Goal: Task Accomplishment & Management: Manage account settings

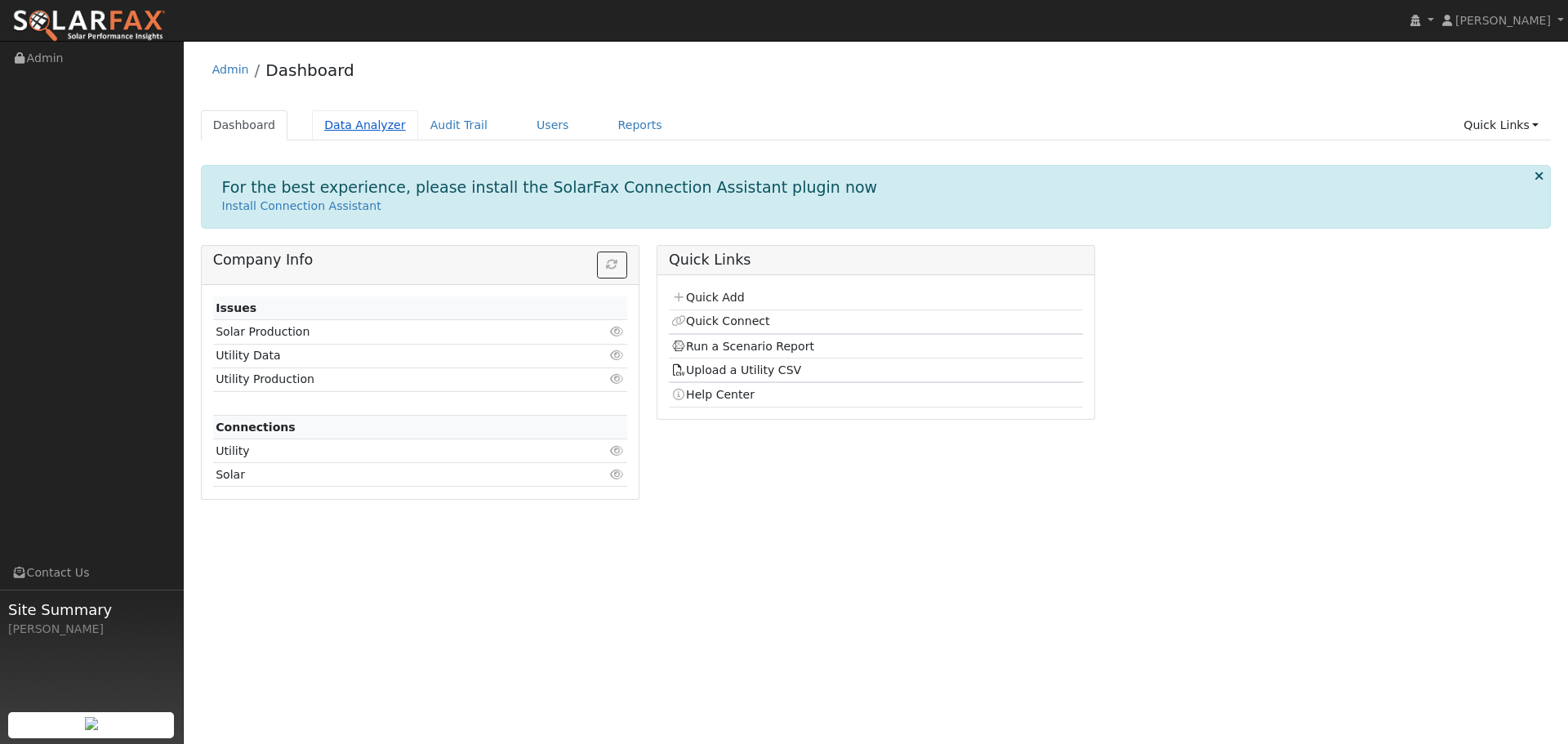
click at [348, 128] on link "Data Analyzer" at bounding box center [365, 125] width 106 height 30
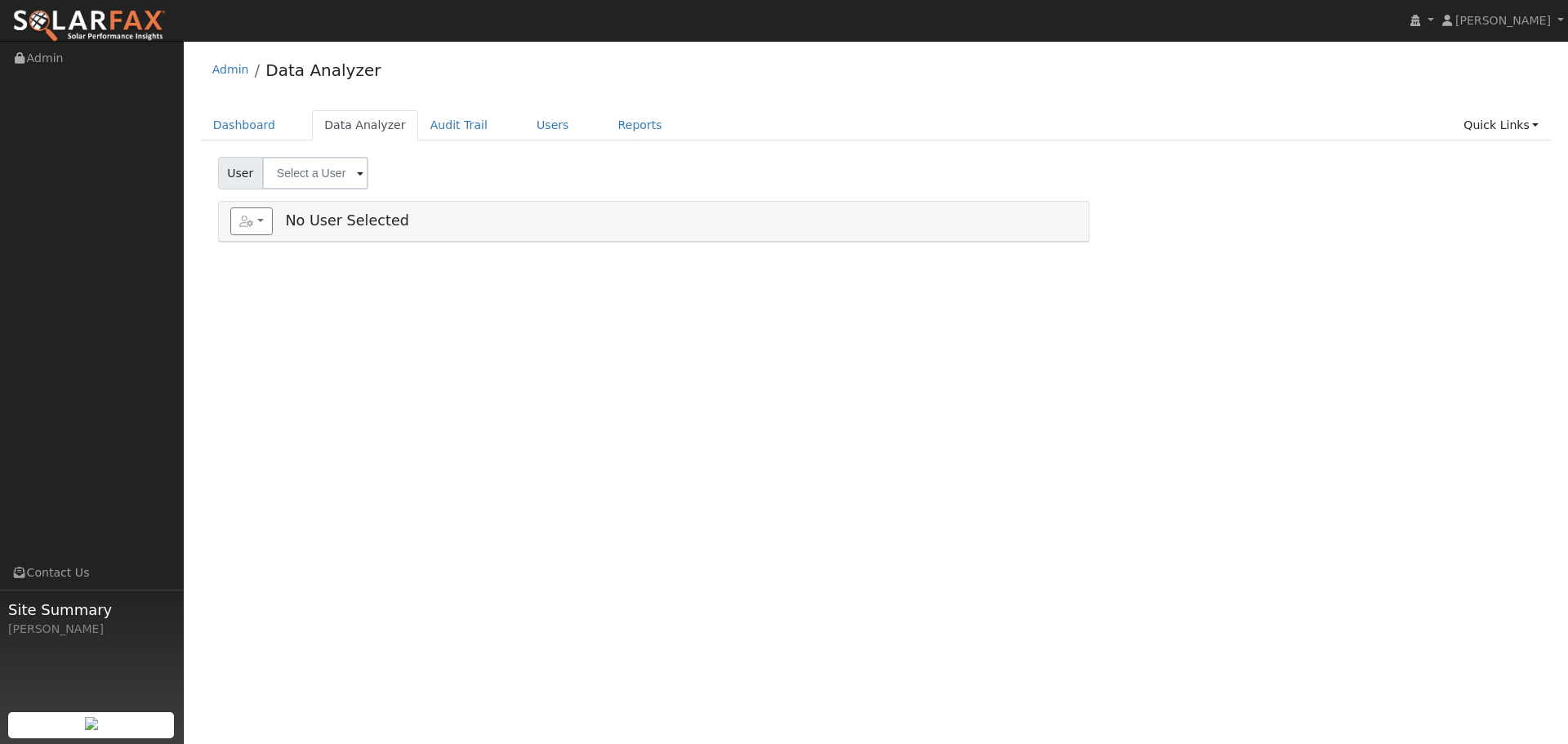
click at [352, 167] on input "text" at bounding box center [315, 173] width 106 height 32
click at [227, 229] on div "Add User Quick Add No User Selected" at bounding box center [654, 222] width 870 height 40
click at [240, 226] on icon "button" at bounding box center [247, 222] width 15 height 12
click at [594, 308] on div "User Profile First name Last name Email Email Notifications No Emails No Emails…" at bounding box center [875, 392] width 1384 height 703
click at [230, 120] on link "Dashboard" at bounding box center [244, 125] width 87 height 30
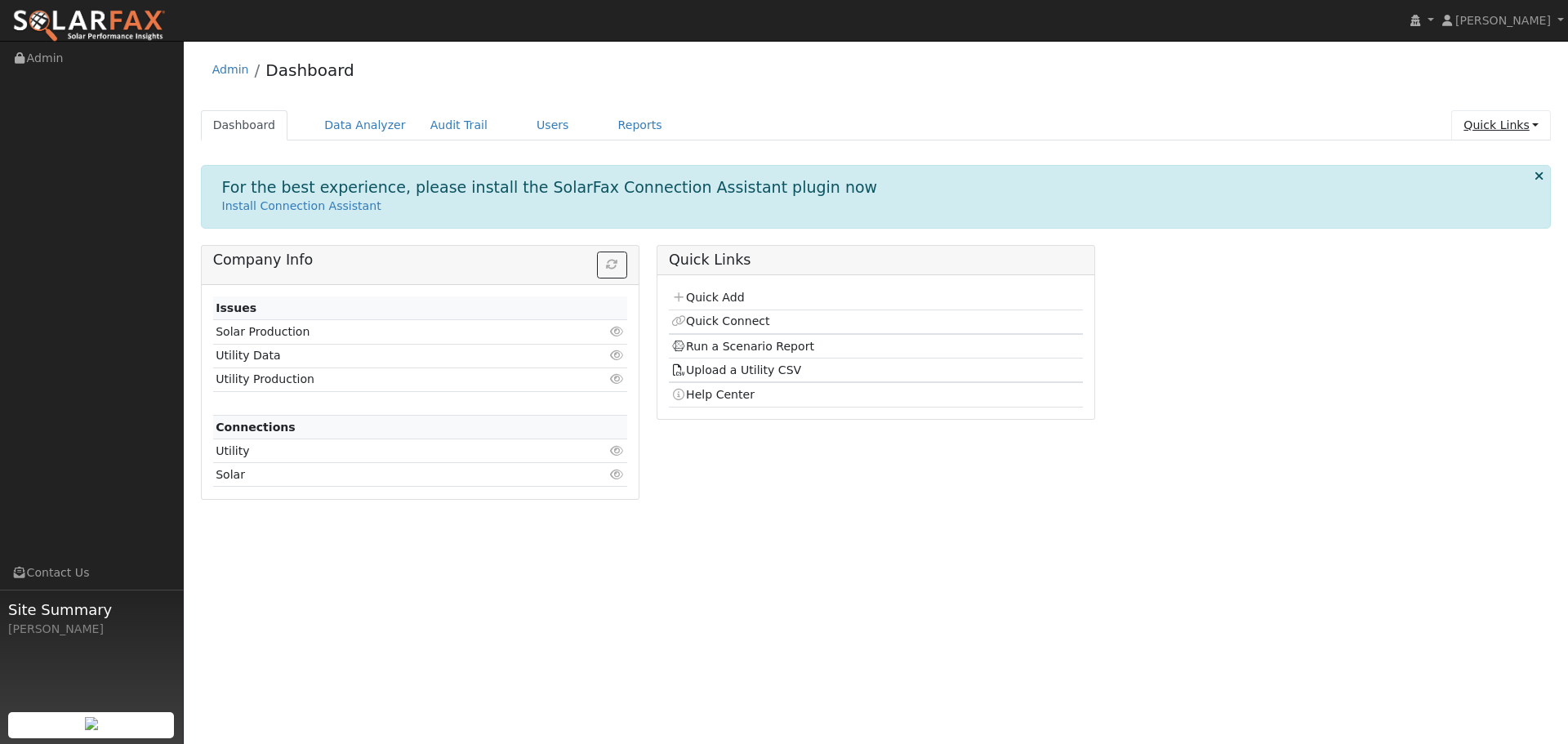
click at [1520, 111] on link "Quick Links" at bounding box center [1501, 125] width 100 height 30
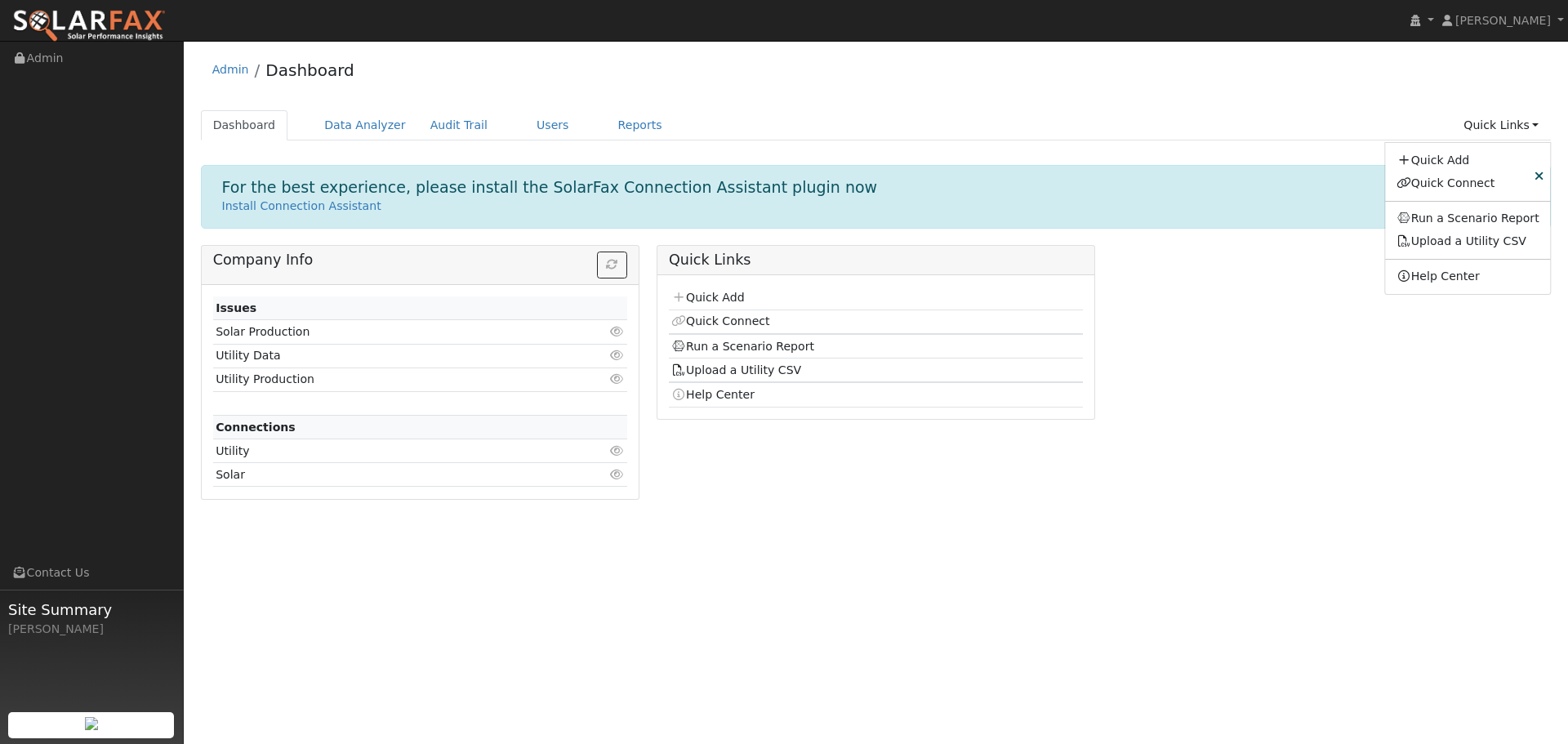
click at [1331, 397] on div "Company Info Issues Solar Production Click to view Utility Data Click to view U…" at bounding box center [876, 379] width 1368 height 267
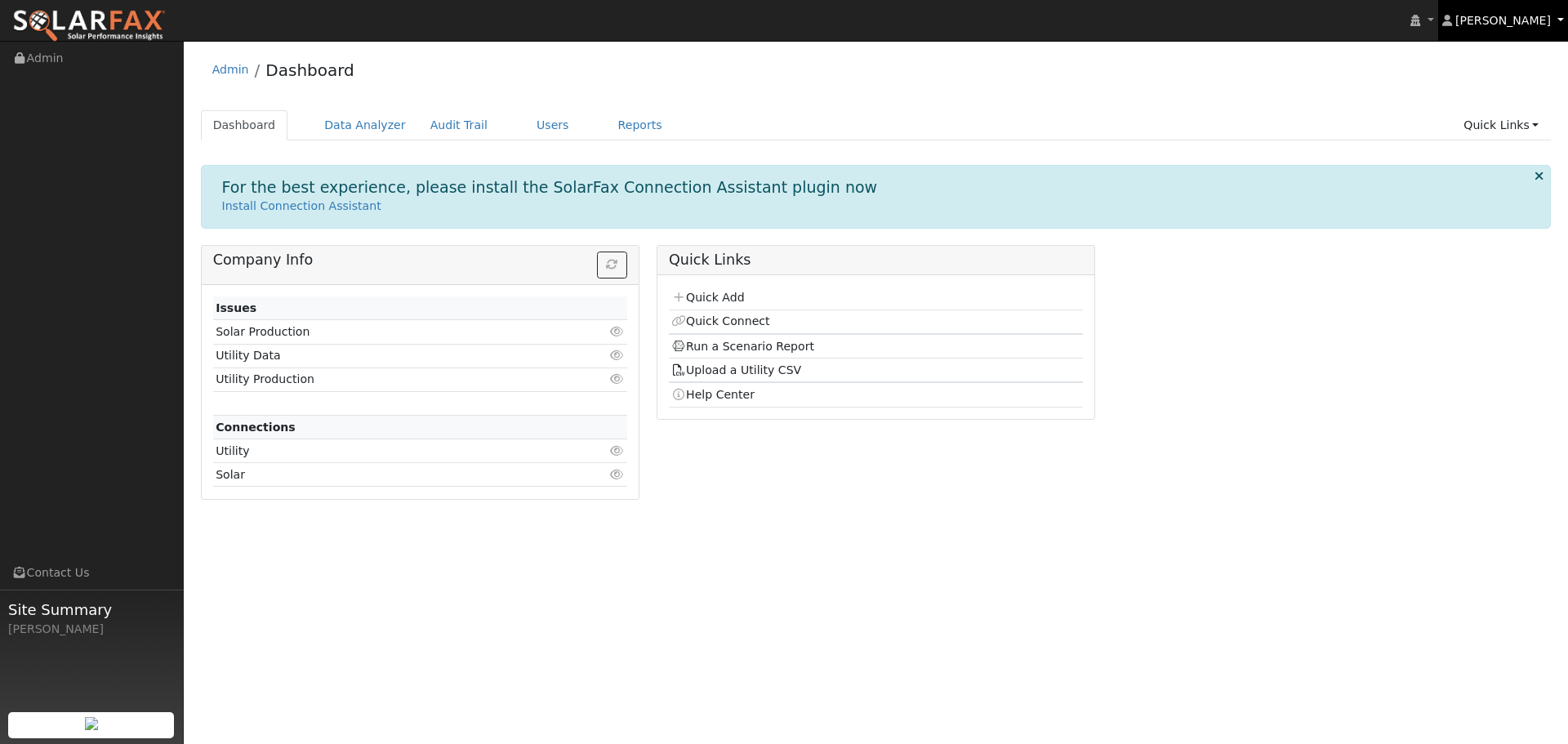
click at [1478, 27] on link "[PERSON_NAME]" at bounding box center [1502, 20] width 130 height 41
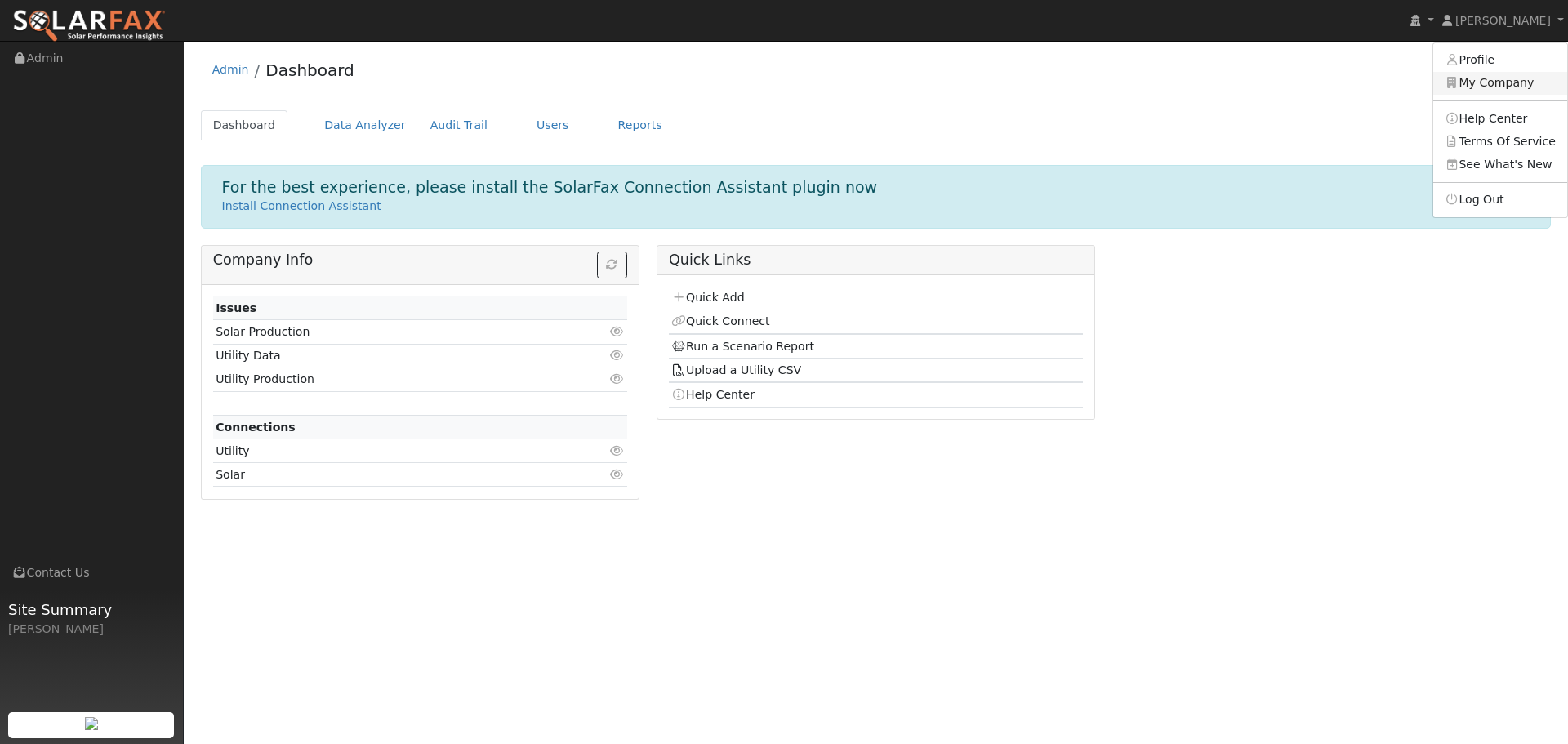
click at [1512, 74] on link "My Company" at bounding box center [1500, 84] width 134 height 23
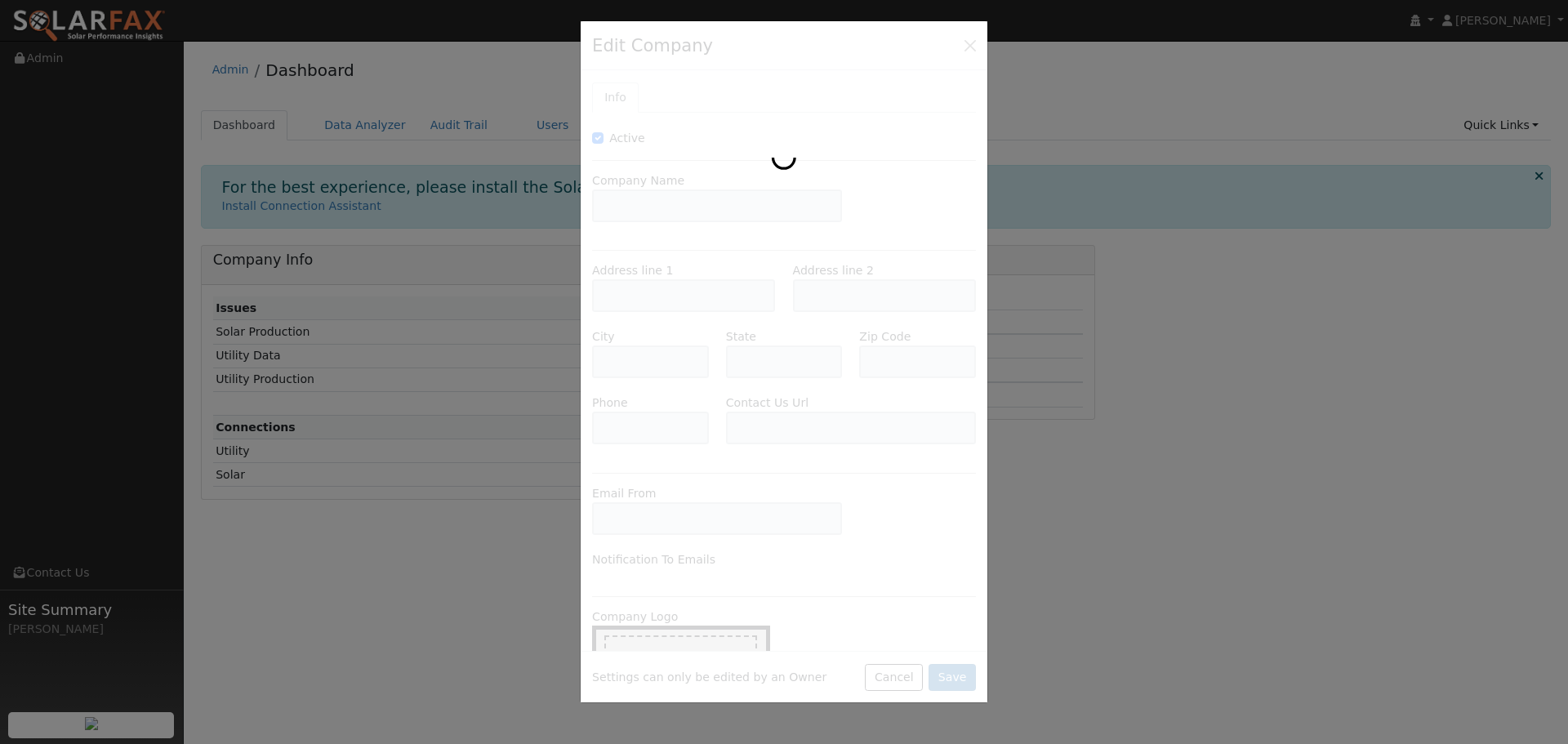
type input "SolarTech Energy Systems"
type input "9410 Bond Avenue"
type input "El Cajon"
type input "CA"
type input "92021"
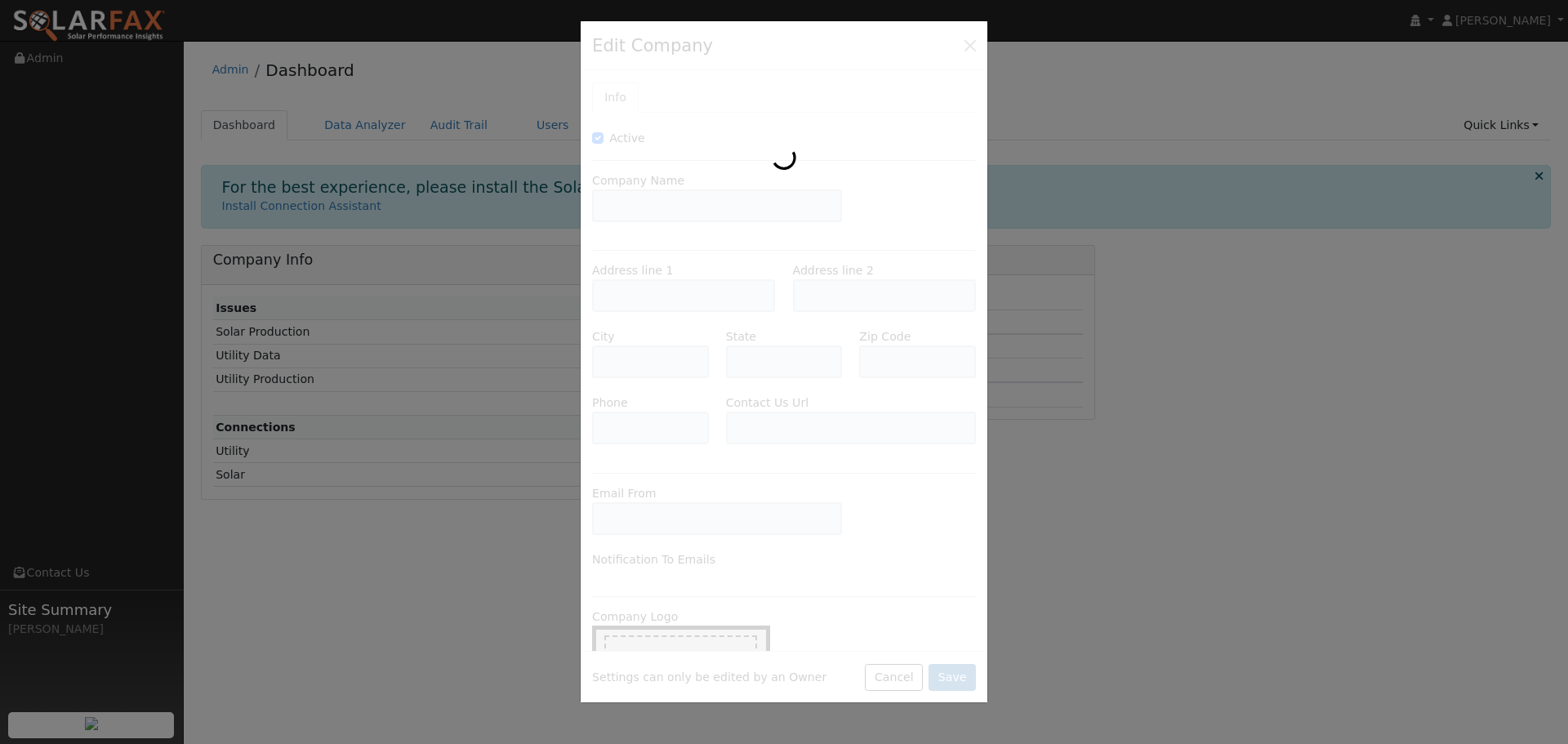
type input "619-743-9193"
type input "https://solartechonline.com/contact-us/"
type input "pvservice@solartechonline.com"
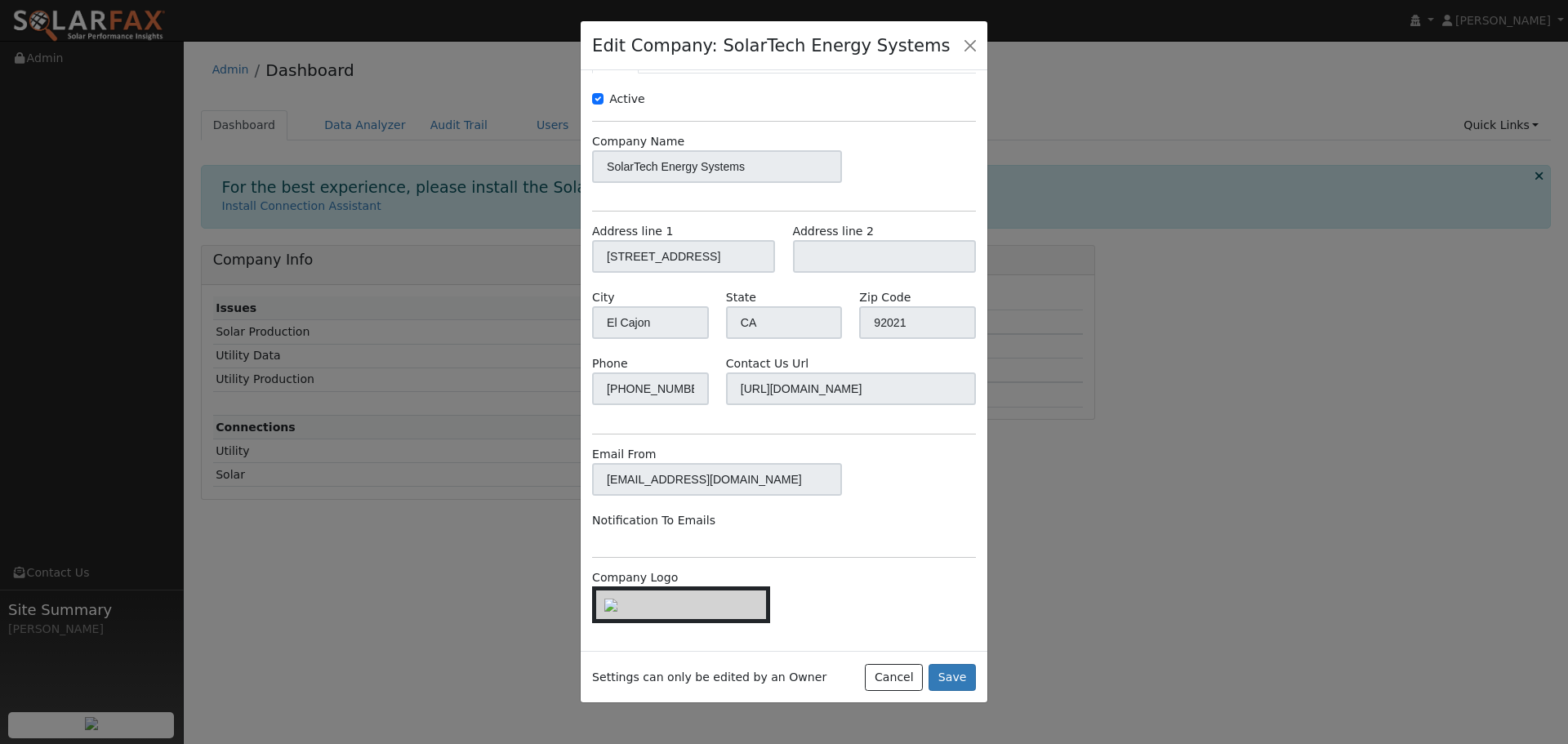
scroll to position [56, 0]
click at [1111, 247] on div at bounding box center [784, 372] width 1568 height 744
click at [972, 45] on button "button" at bounding box center [970, 45] width 23 height 23
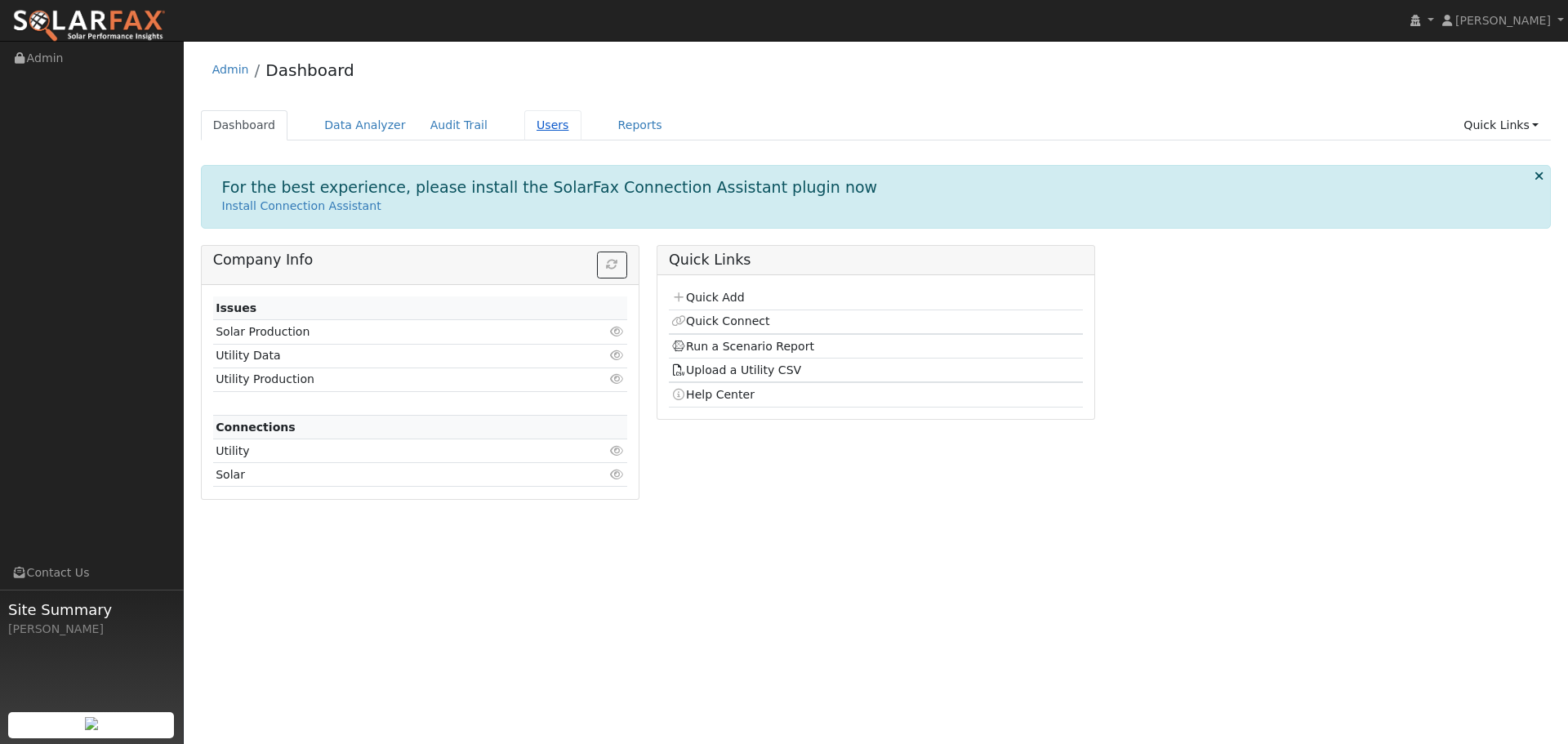
click at [535, 124] on link "Users" at bounding box center [553, 125] width 57 height 30
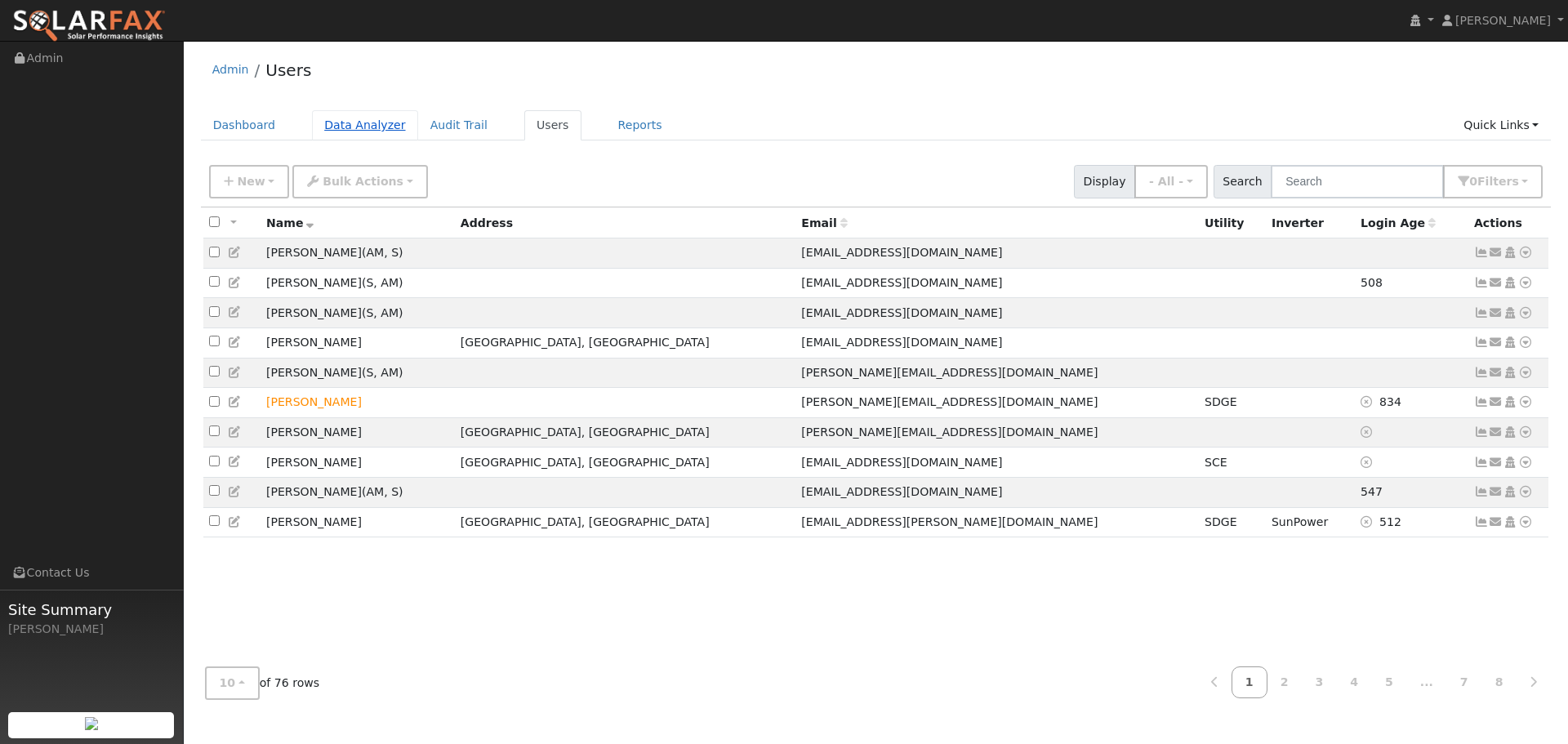
click at [339, 140] on link "Data Analyzer" at bounding box center [365, 125] width 106 height 30
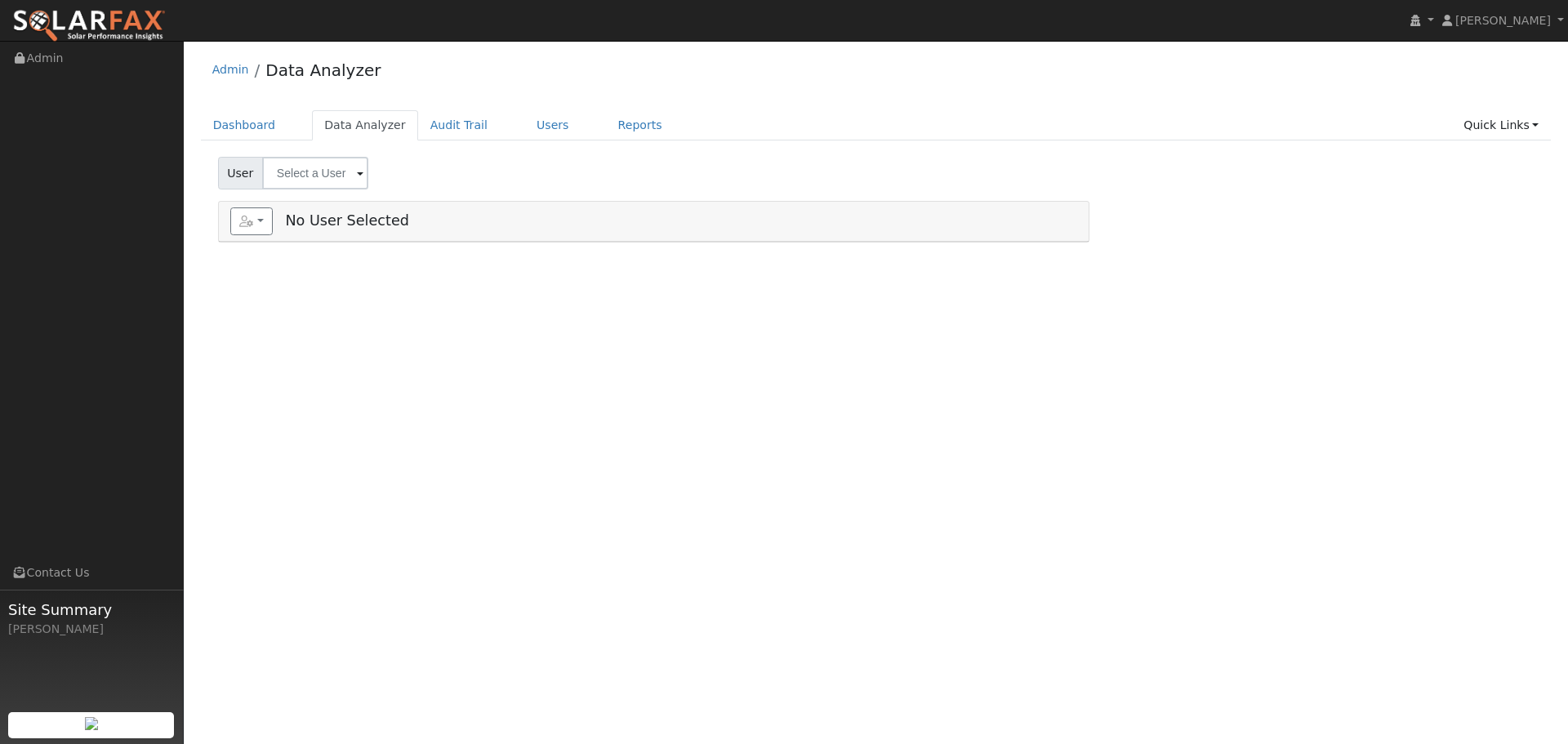
click at [358, 169] on span at bounding box center [360, 174] width 7 height 19
click at [297, 196] on link "Results" at bounding box center [296, 199] width 61 height 20
click at [234, 174] on span "User" at bounding box center [241, 173] width 45 height 32
click at [259, 213] on button "button" at bounding box center [252, 221] width 43 height 27
click at [246, 133] on link "Dashboard" at bounding box center [244, 125] width 87 height 30
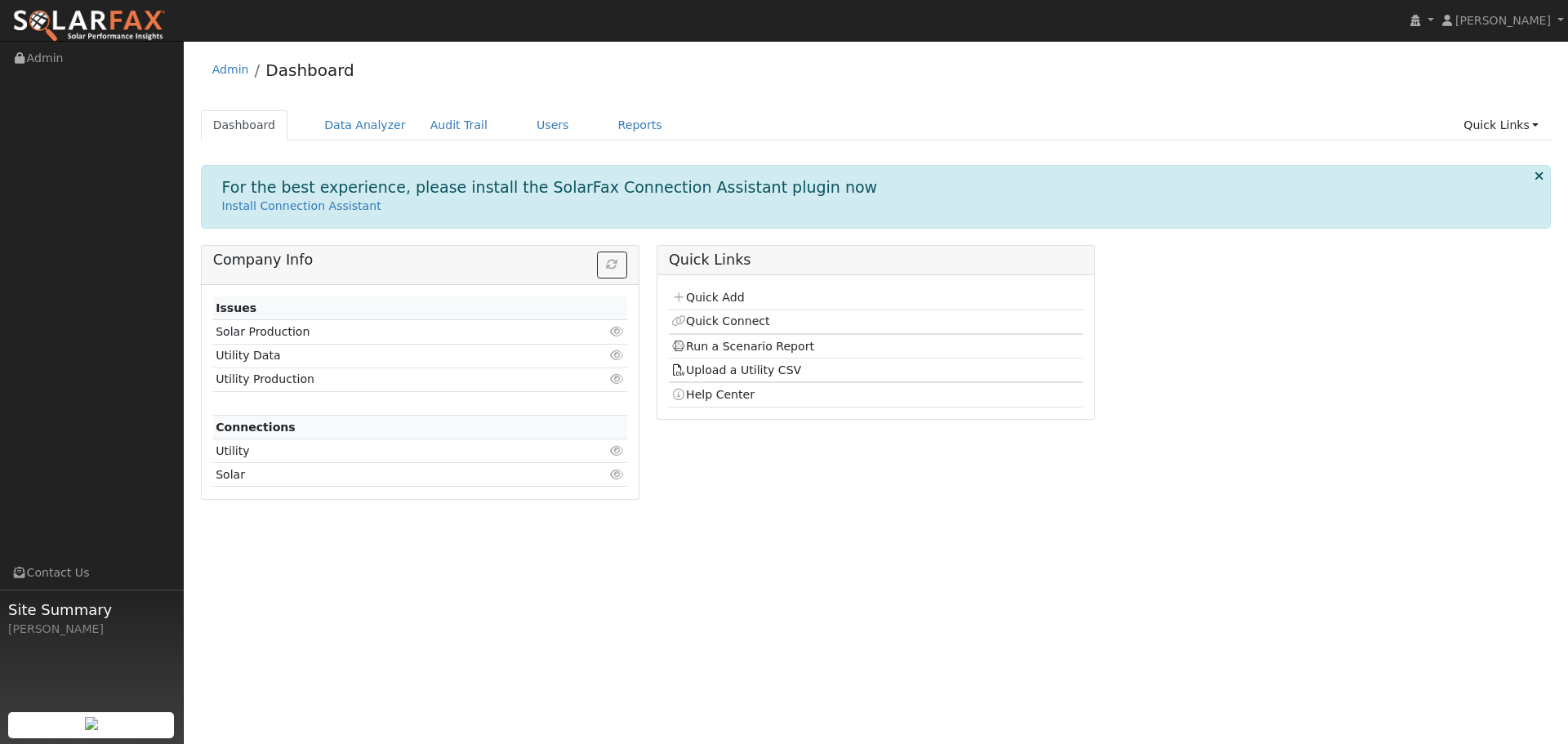
click at [245, 331] on td "Solar Production" at bounding box center [387, 332] width 347 height 24
click at [91, 717] on img at bounding box center [91, 724] width 13 height 13
click at [1537, 116] on link "Quick Links" at bounding box center [1501, 125] width 100 height 30
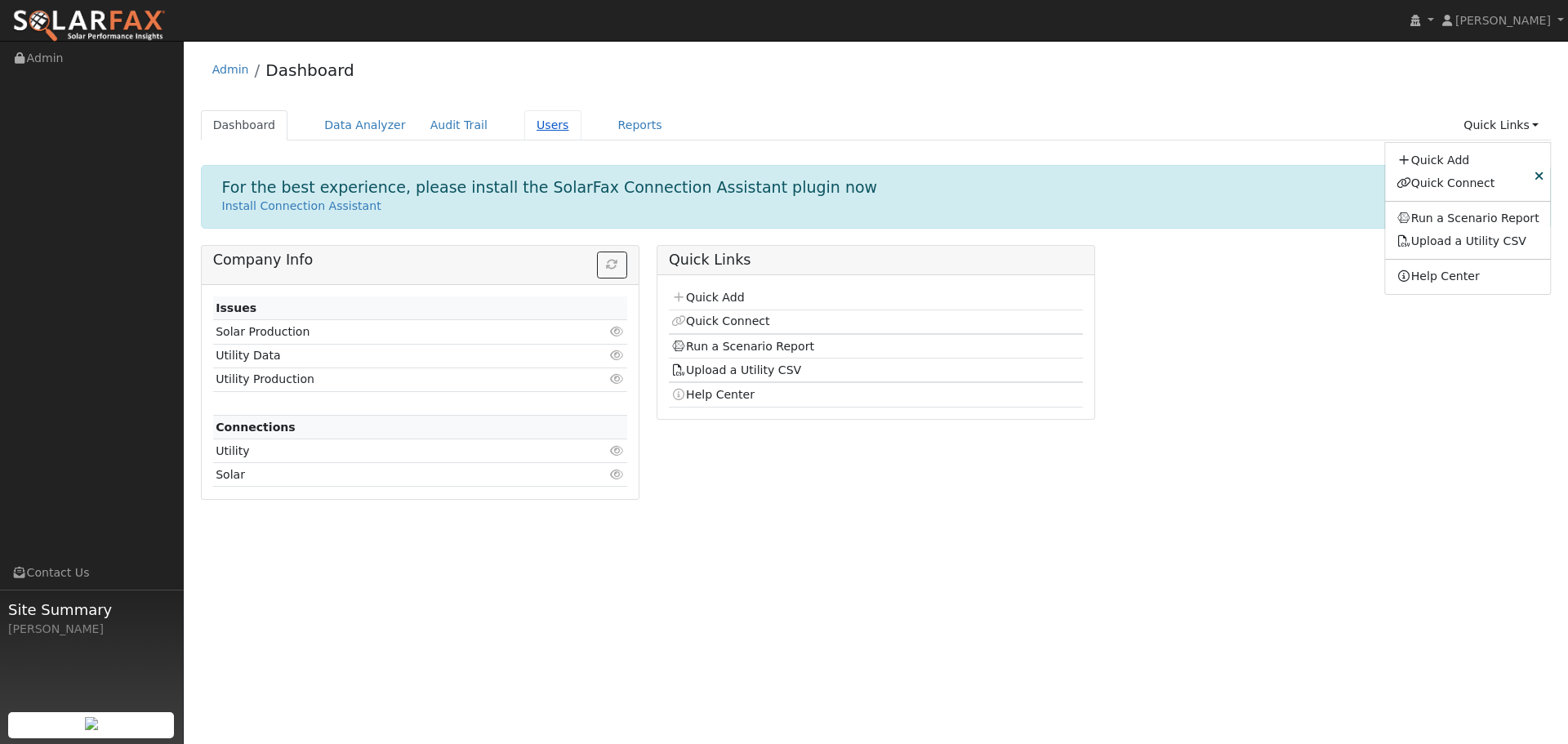
click at [525, 124] on link "Users" at bounding box center [553, 125] width 57 height 30
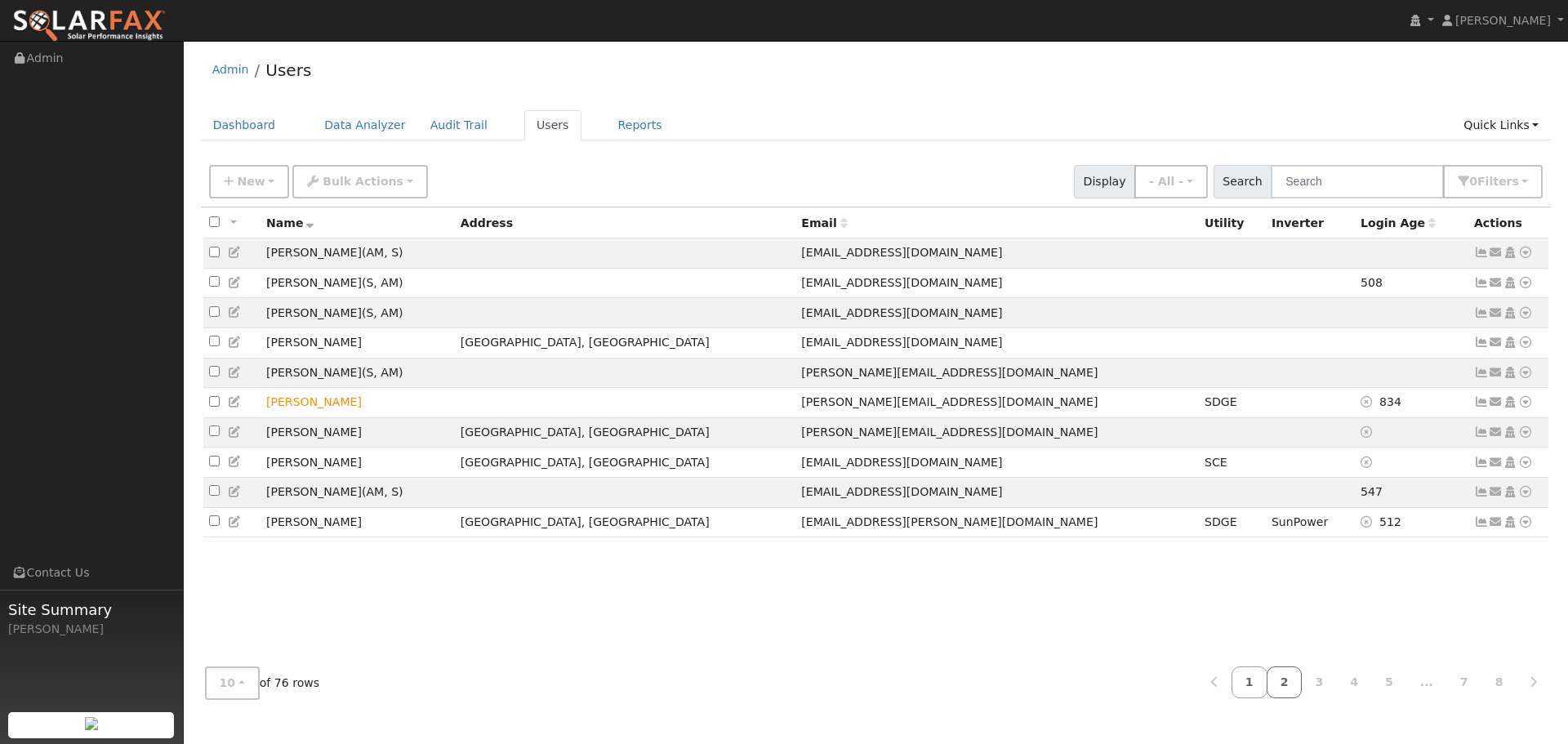
click at [1295, 690] on link "2" at bounding box center [1284, 683] width 36 height 32
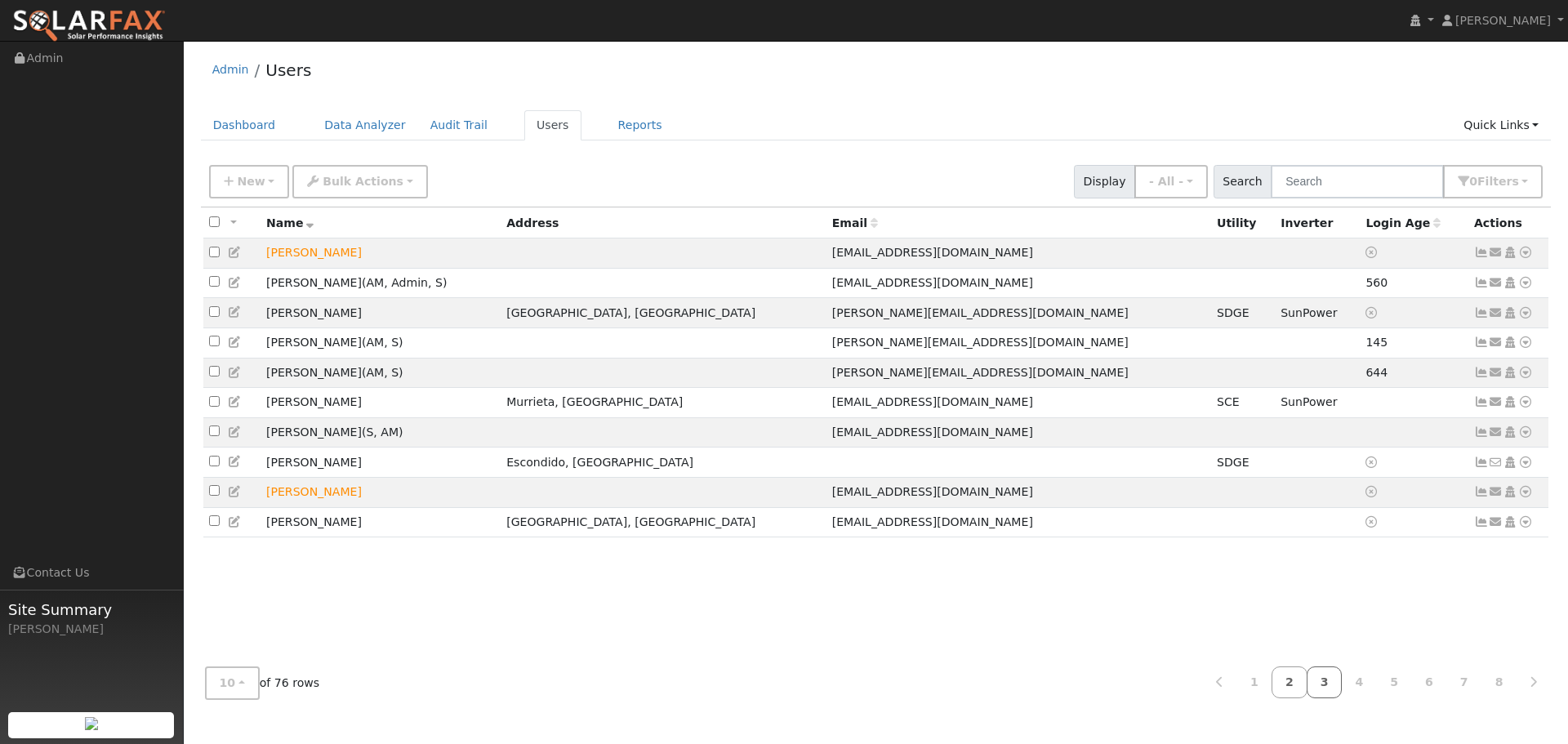
click at [1332, 694] on link "3" at bounding box center [1324, 683] width 36 height 32
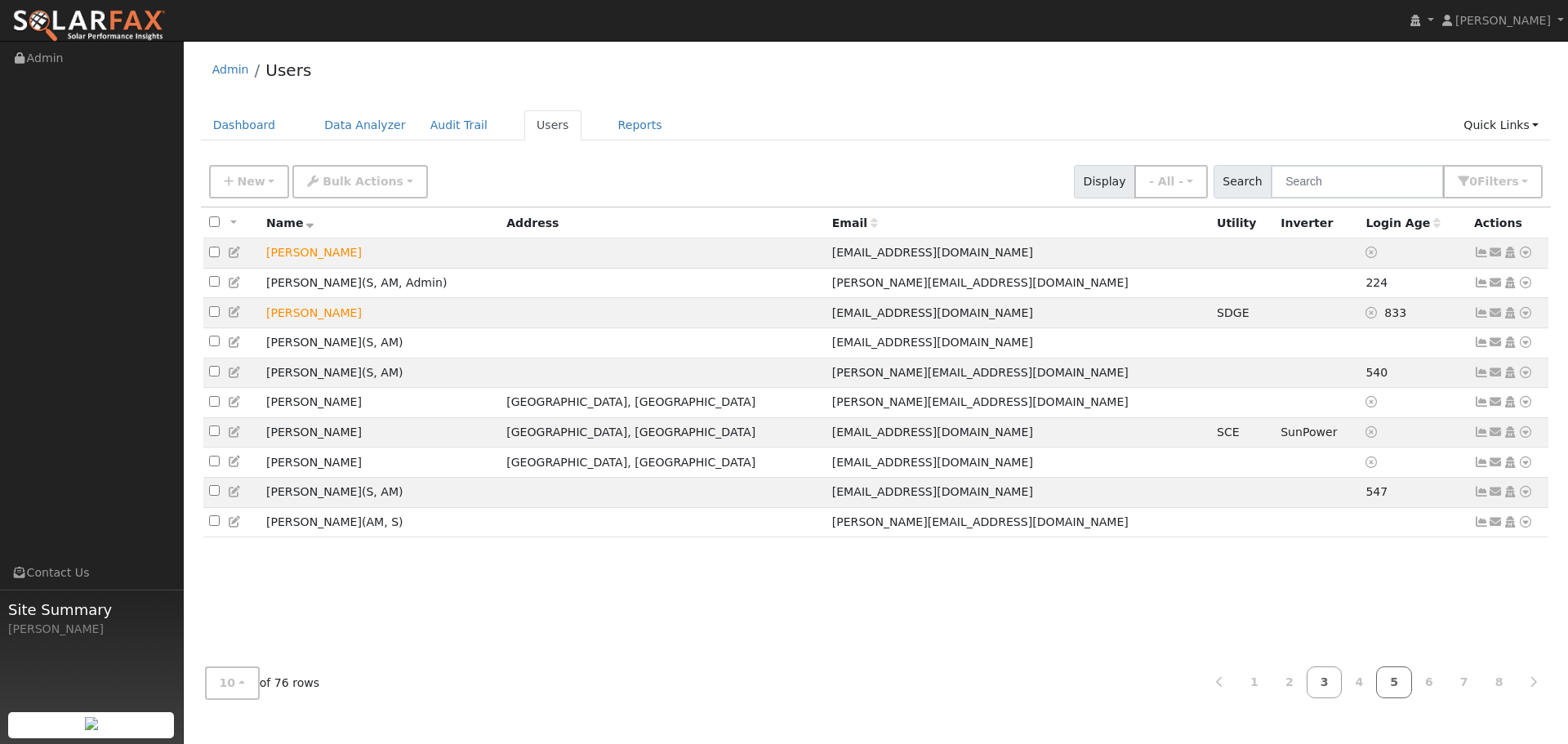
click at [1396, 683] on link "5" at bounding box center [1394, 683] width 36 height 32
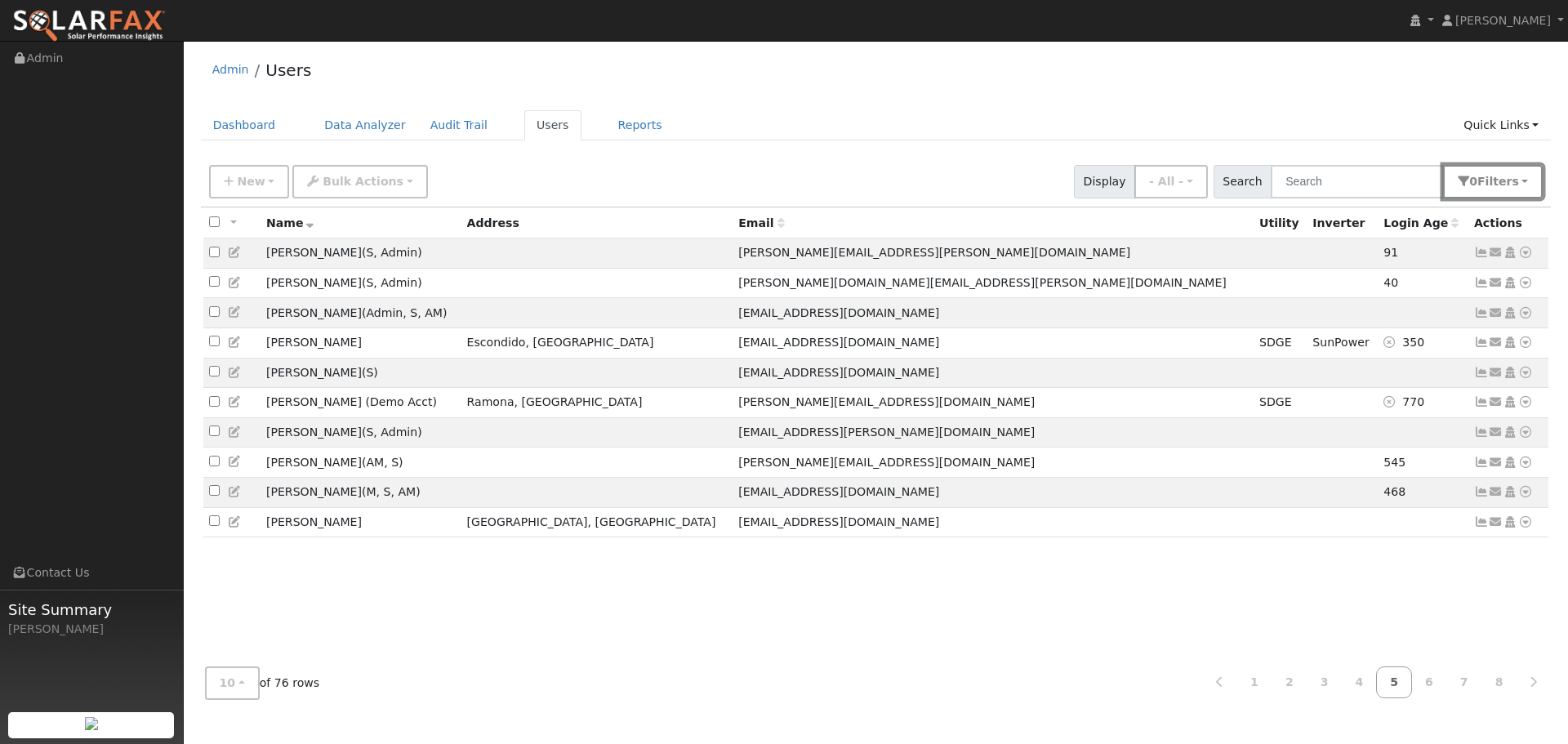
click at [1501, 179] on span "Filter s" at bounding box center [1498, 182] width 42 height 13
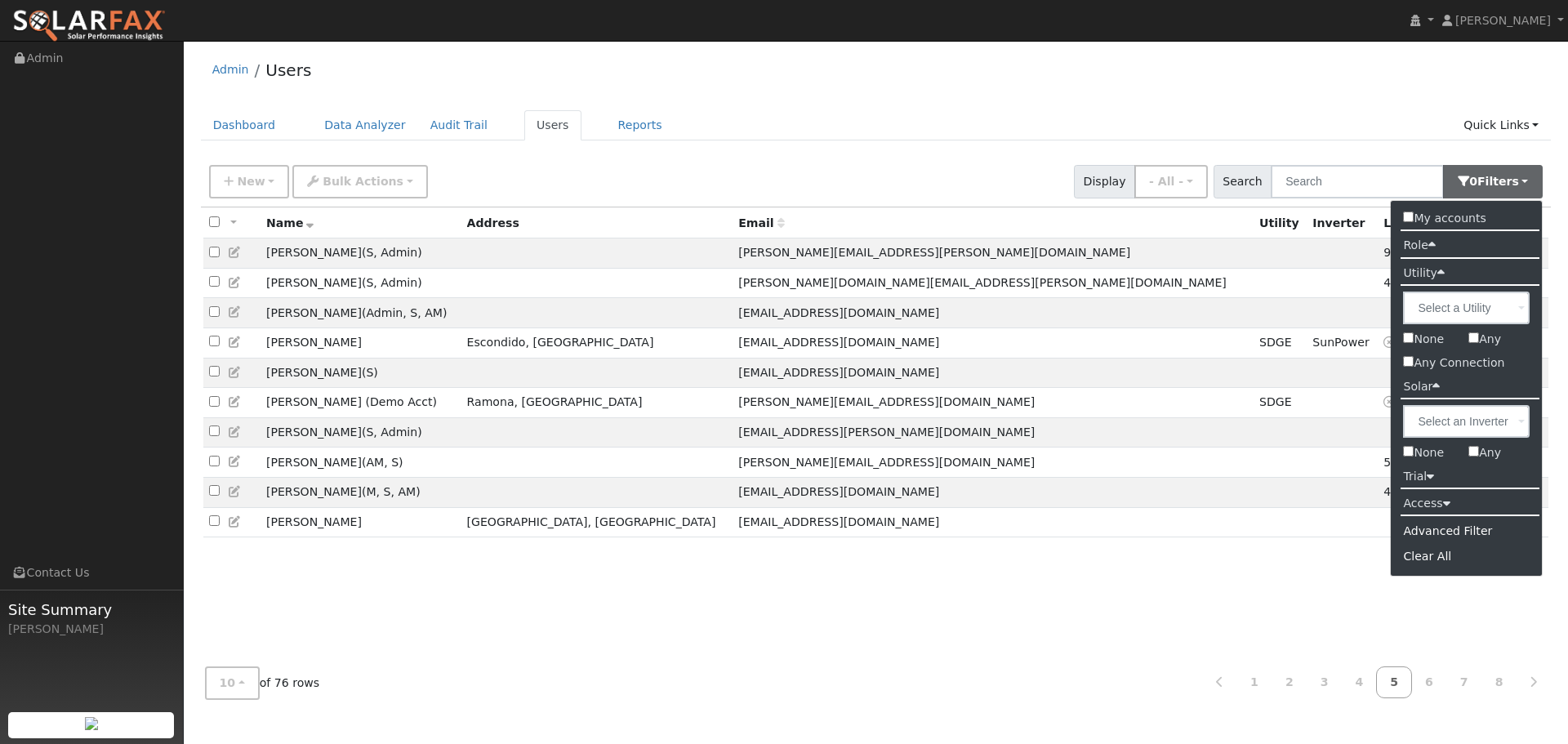
click at [1404, 218] on input "My accounts" at bounding box center [1408, 217] width 11 height 11
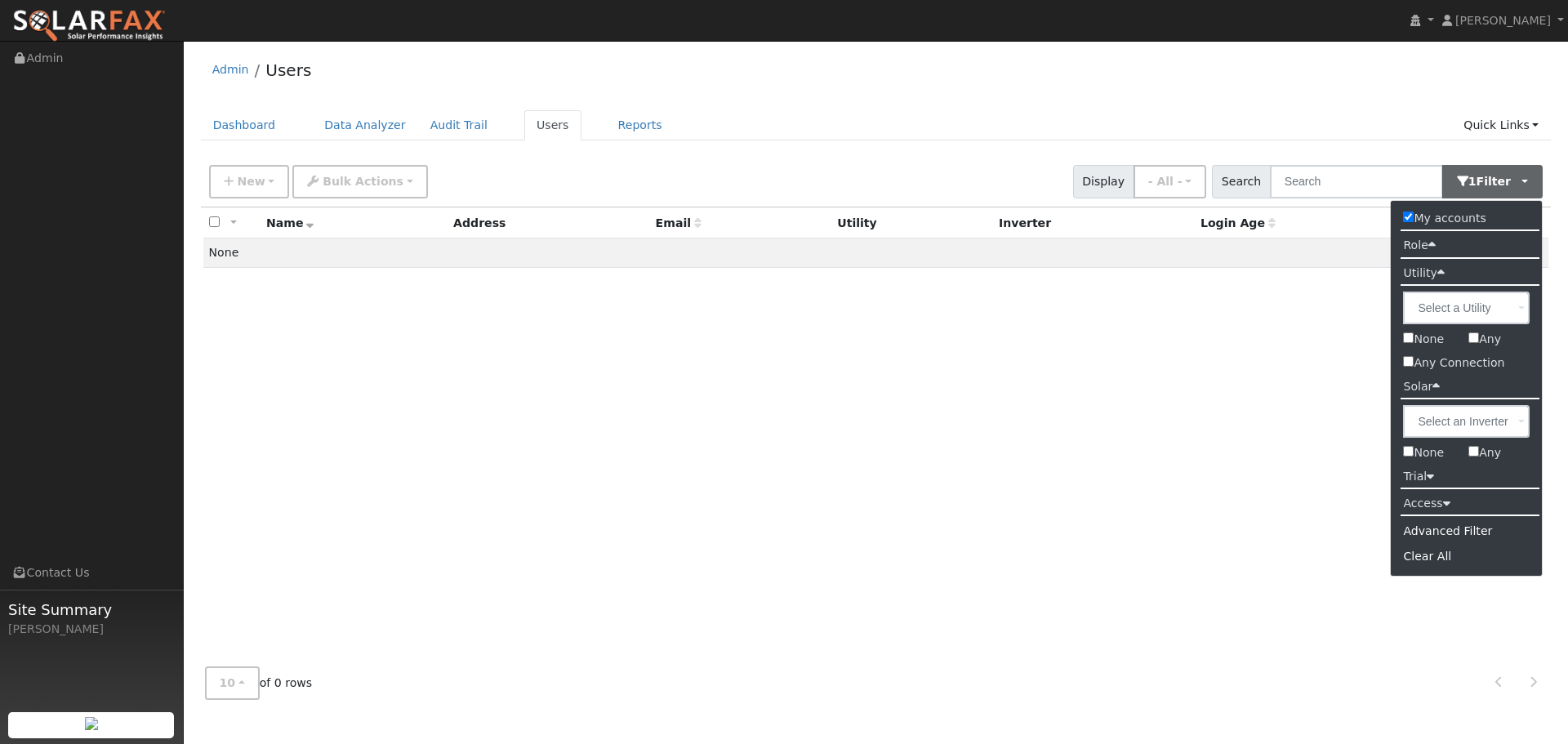
click at [1404, 218] on input "My accounts" at bounding box center [1408, 217] width 11 height 11
checkbox input "false"
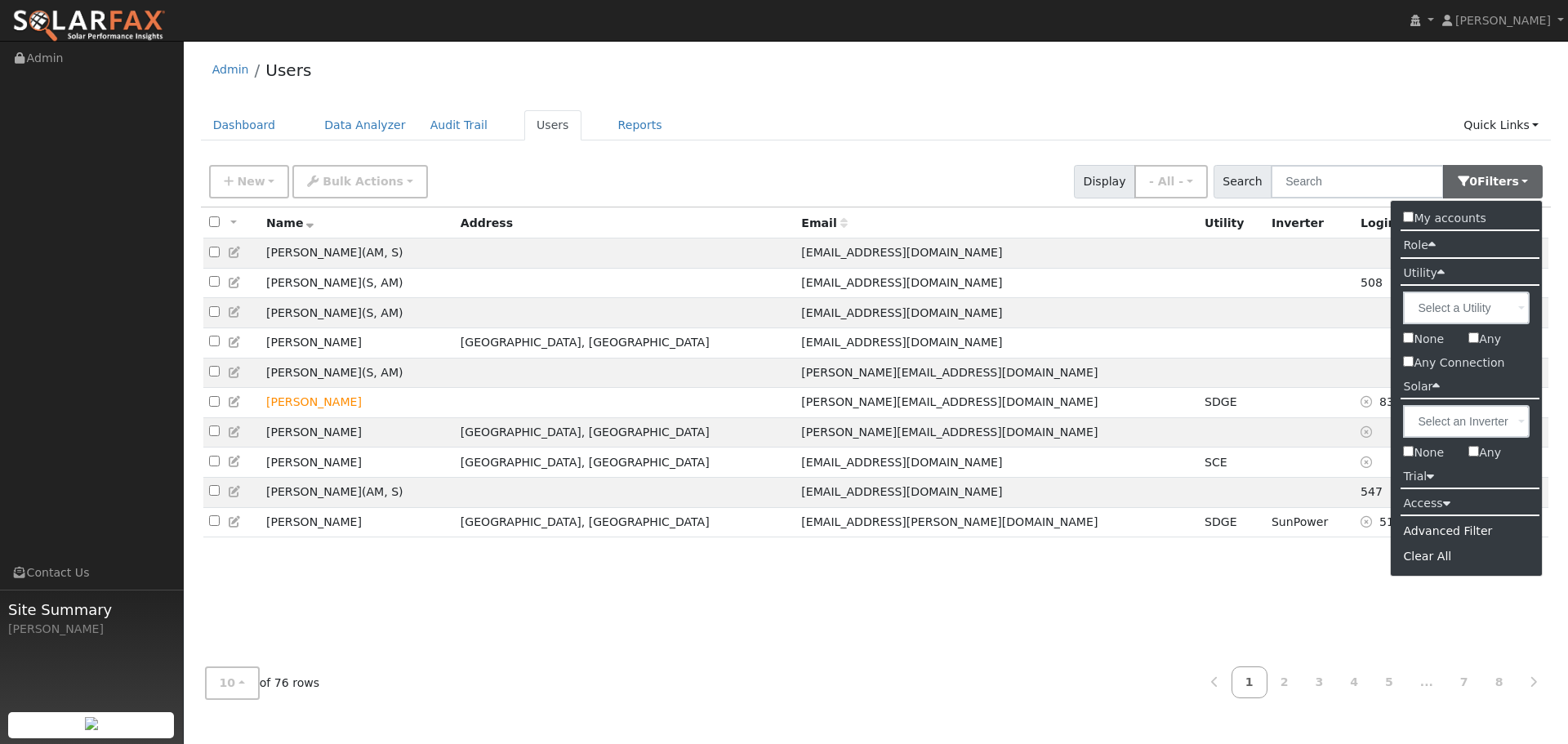
click at [1477, 450] on input "Any" at bounding box center [1473, 451] width 11 height 11
checkbox input "true"
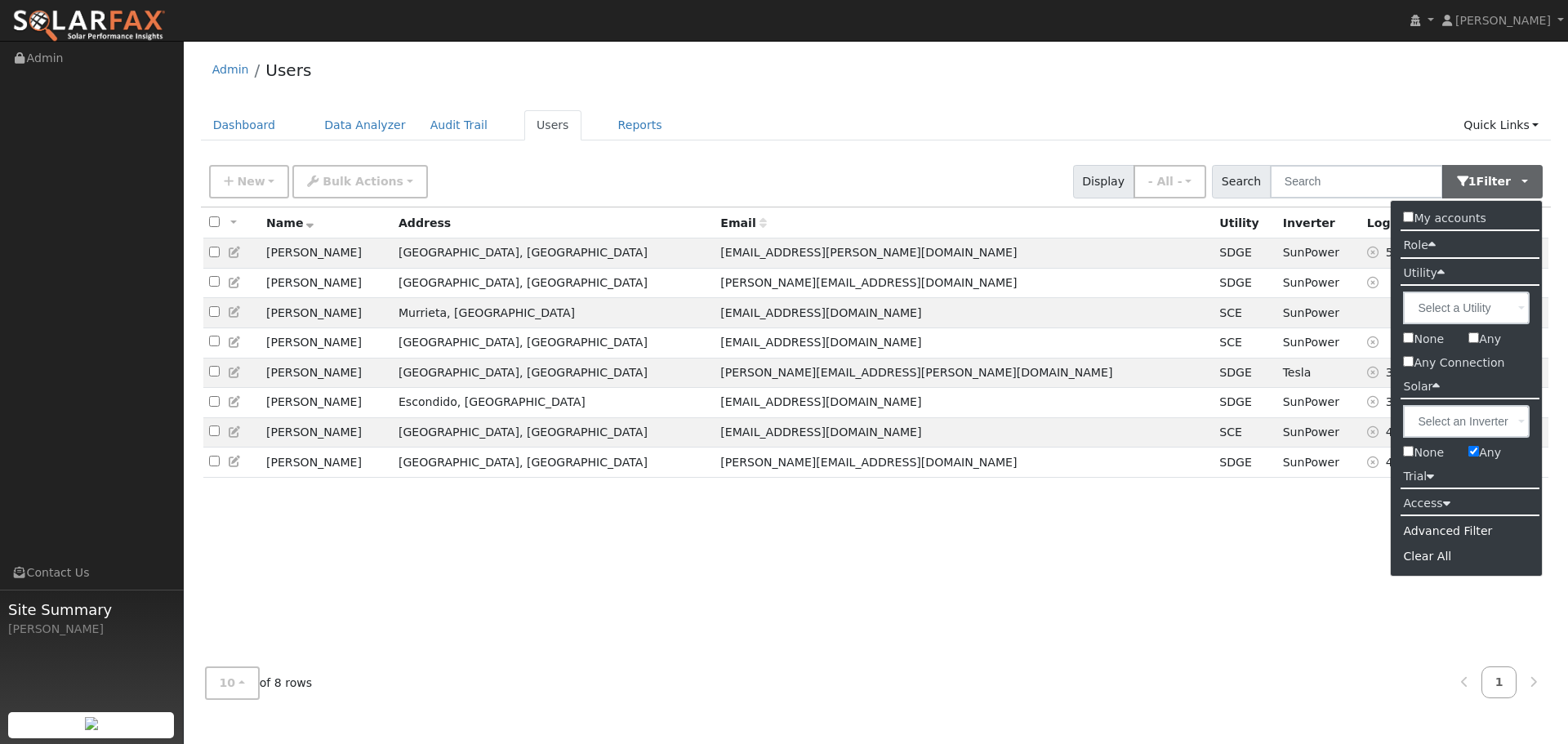
click at [1035, 656] on div "10 10 25 50 100 of 8 rows 1" at bounding box center [876, 683] width 1351 height 58
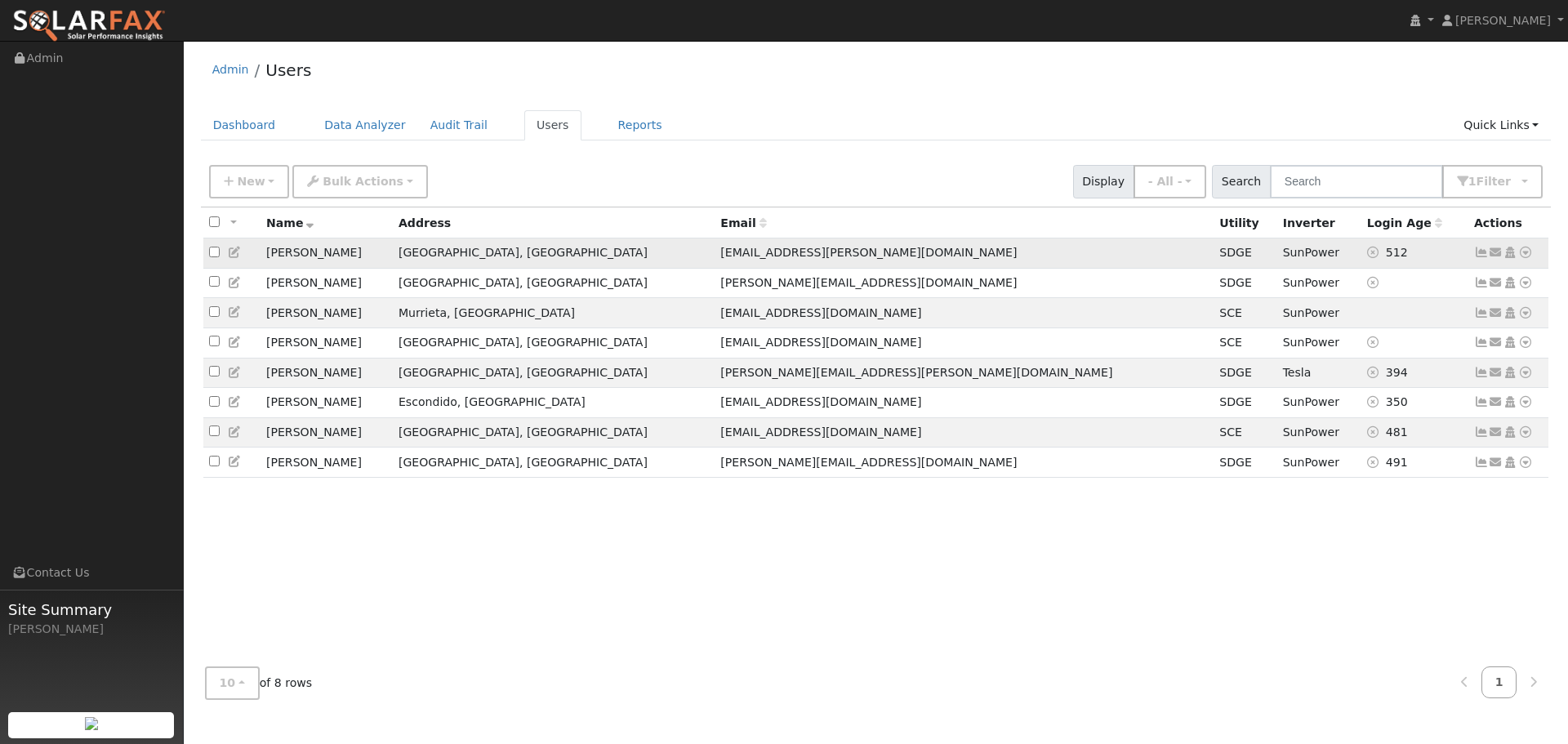
click at [1524, 257] on icon at bounding box center [1526, 252] width 15 height 12
